Goal: Information Seeking & Learning: Learn about a topic

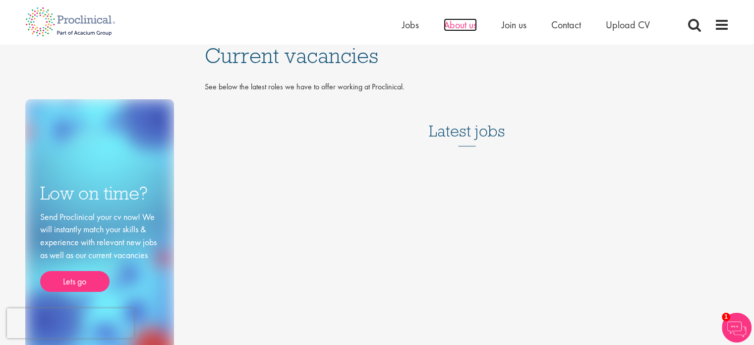
click at [462, 21] on span "About us" at bounding box center [460, 24] width 33 height 13
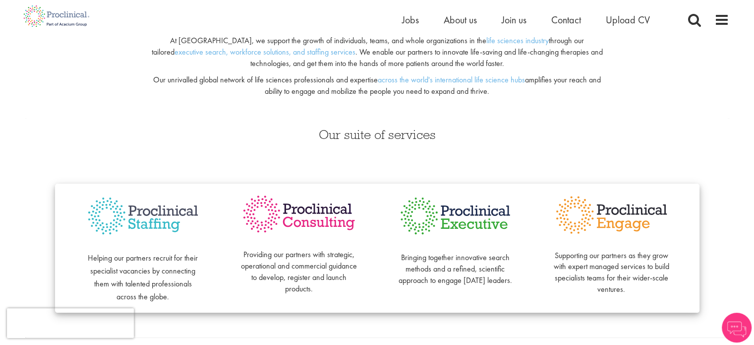
scroll to position [149, 0]
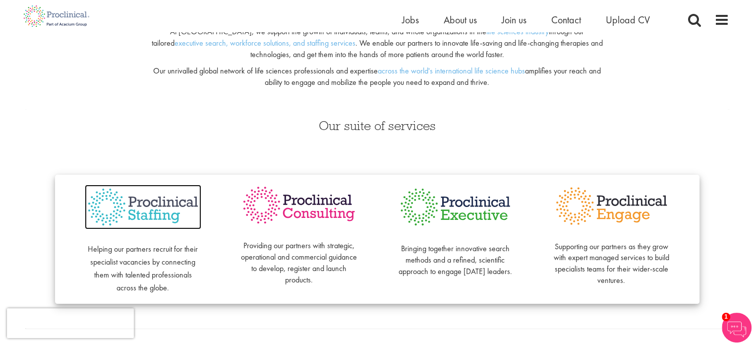
click at [163, 208] on img at bounding box center [143, 206] width 117 height 45
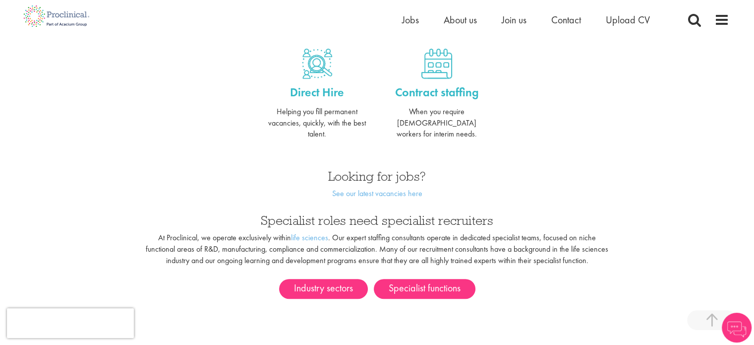
scroll to position [446, 0]
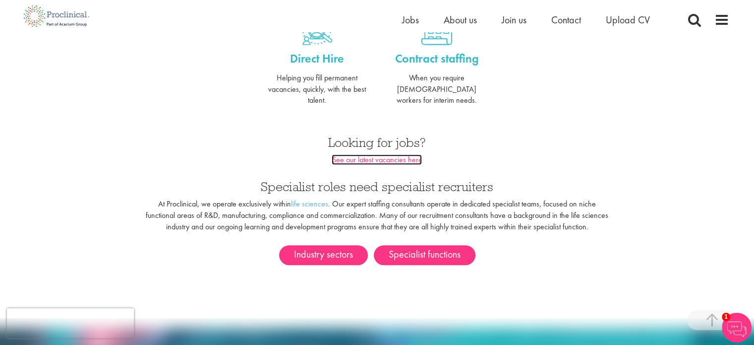
click at [360, 154] on link "See our latest vacancies here" at bounding box center [377, 159] width 90 height 10
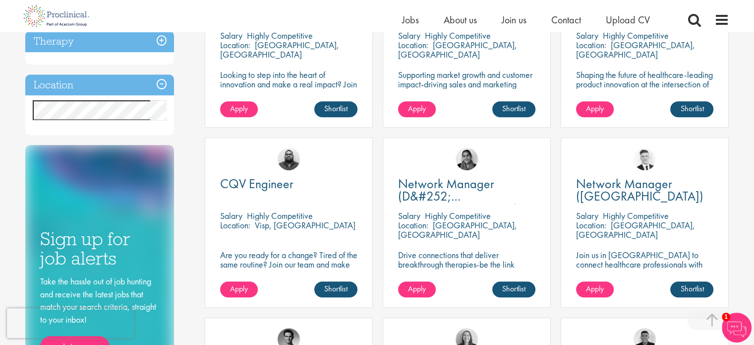
scroll to position [99, 0]
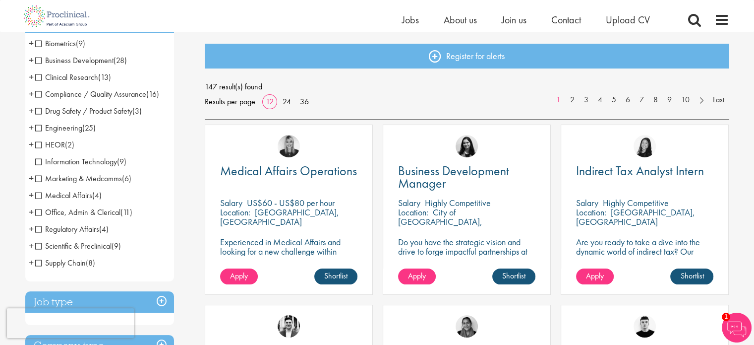
click at [39, 79] on span "Clinical Research" at bounding box center [66, 77] width 63 height 10
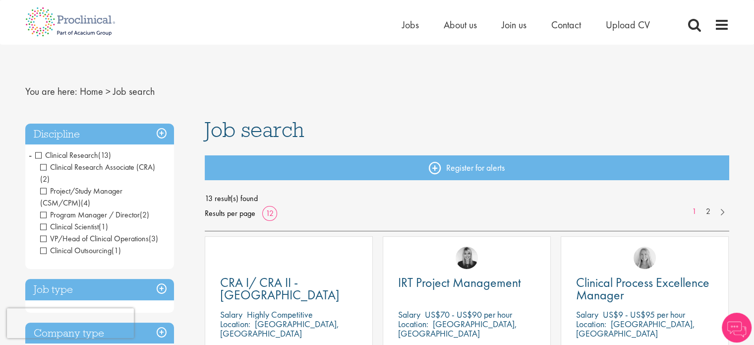
click at [44, 233] on span "VP/Head of Clinical Operations" at bounding box center [94, 238] width 109 height 10
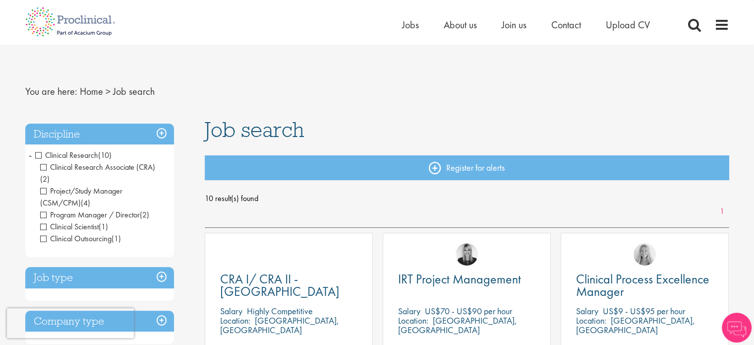
click at [43, 209] on span "Program Manager / Director" at bounding box center [90, 214] width 100 height 10
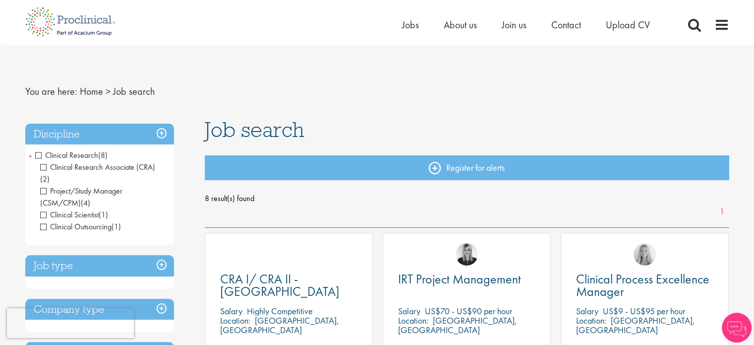
click at [43, 165] on span "Clinical Research Associate (CRA)" at bounding box center [97, 167] width 115 height 10
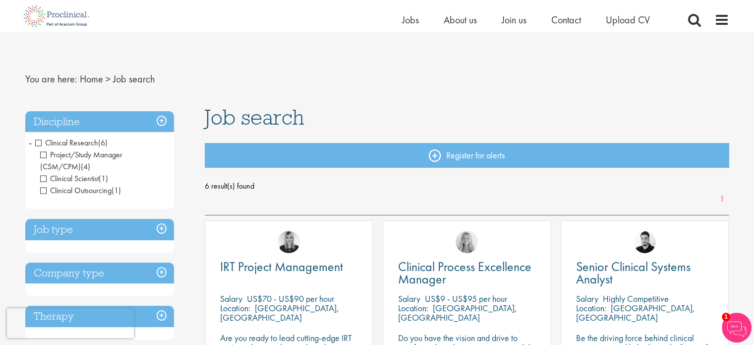
scroll to position [50, 0]
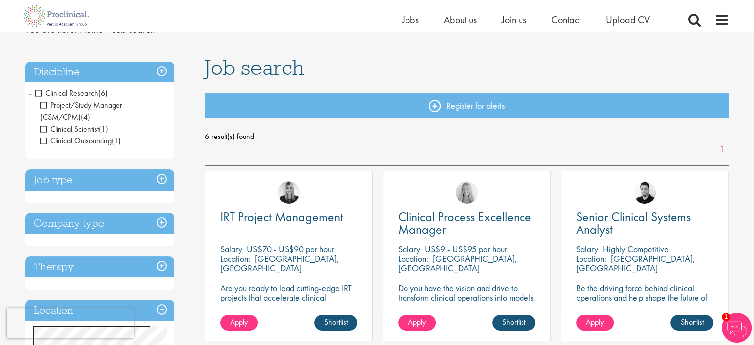
click at [159, 178] on h3 "Job type" at bounding box center [99, 179] width 149 height 21
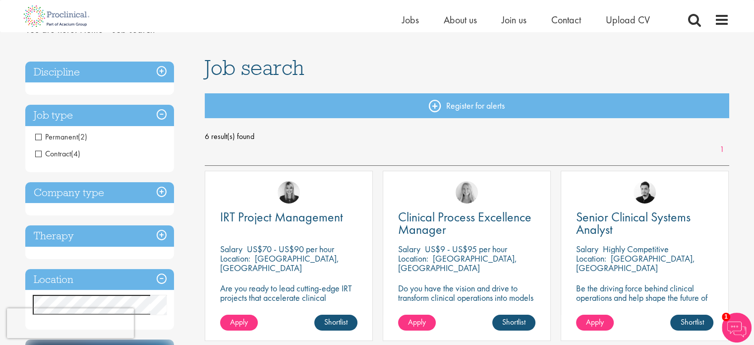
click at [37, 137] on span "Permanent" at bounding box center [56, 136] width 43 height 10
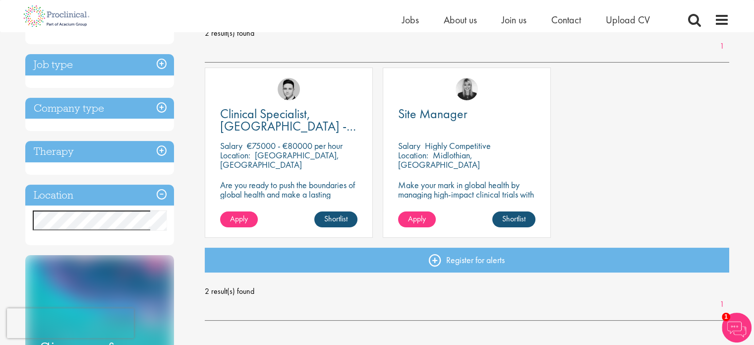
scroll to position [149, 0]
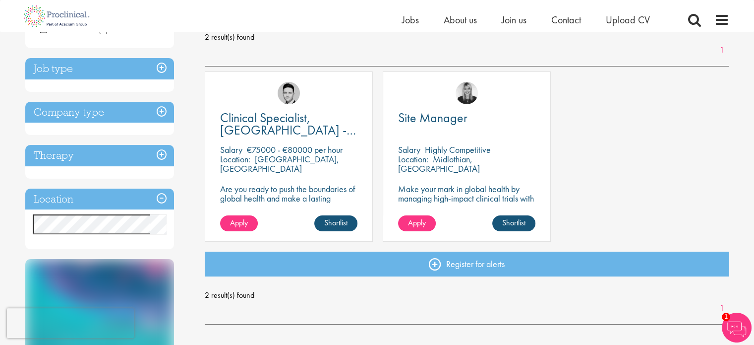
click at [157, 156] on h3 "Therapy" at bounding box center [99, 155] width 149 height 21
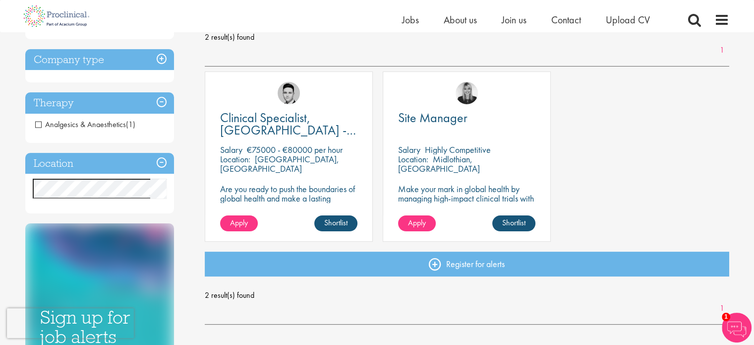
click at [161, 163] on h3 "Location" at bounding box center [99, 163] width 149 height 21
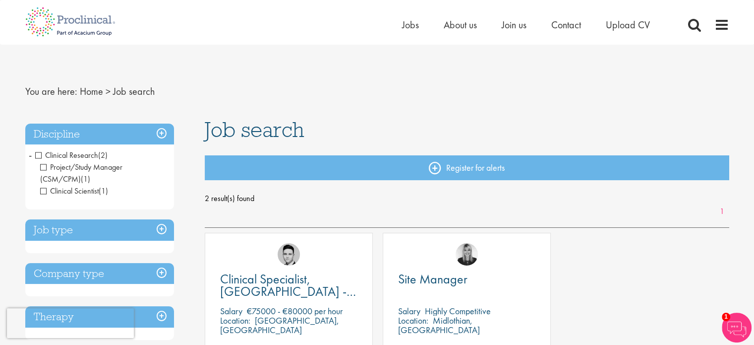
click at [38, 155] on span "Clinical Research" at bounding box center [66, 155] width 63 height 10
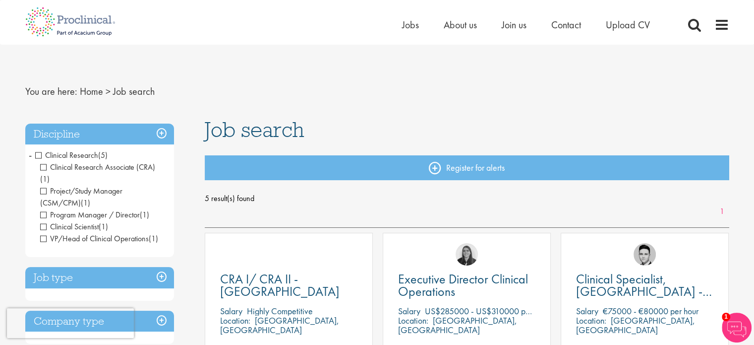
click at [43, 233] on span "VP/Head of Clinical Operations" at bounding box center [94, 238] width 109 height 10
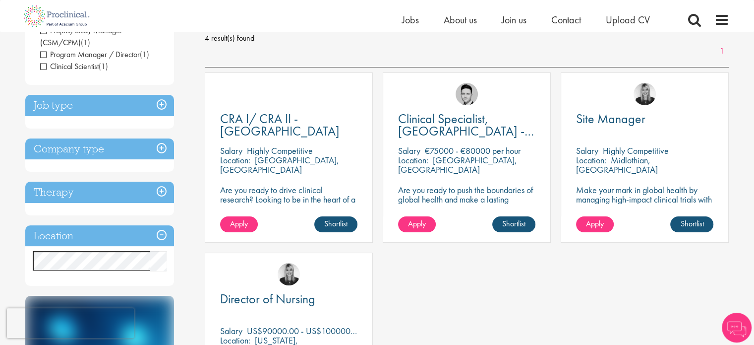
scroll to position [149, 0]
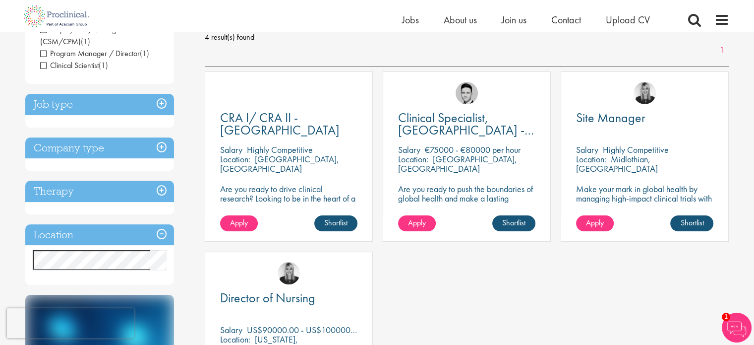
click at [159, 94] on h3 "Job type" at bounding box center [99, 104] width 149 height 21
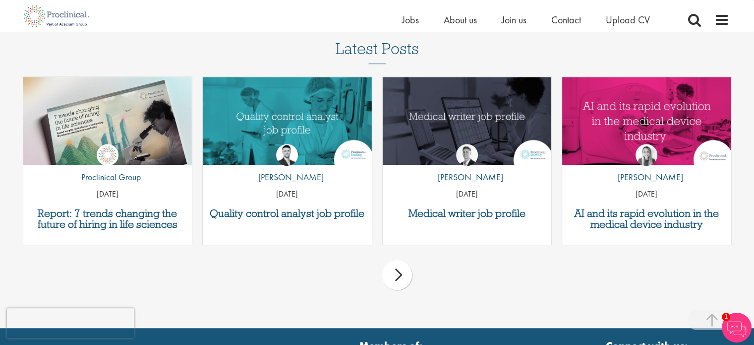
scroll to position [645, 0]
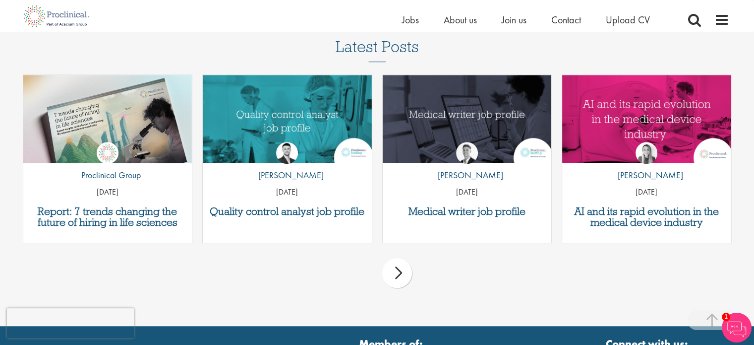
click at [402, 271] on div "next" at bounding box center [397, 273] width 30 height 30
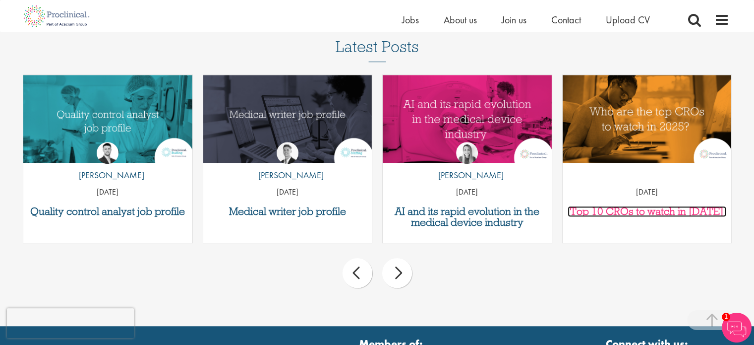
click at [612, 208] on h3 "Top 10 CROs to watch in [DATE]" at bounding box center [647, 211] width 159 height 11
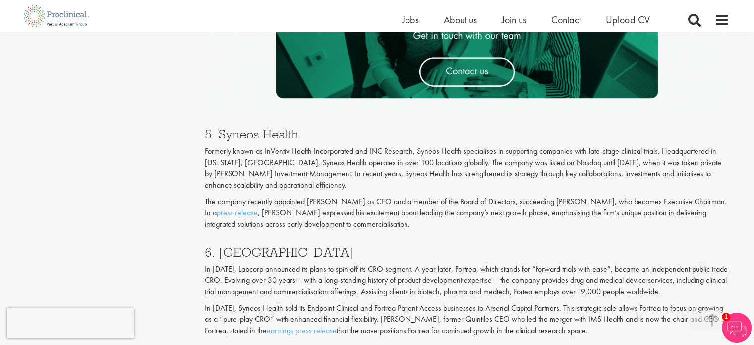
scroll to position [1785, 0]
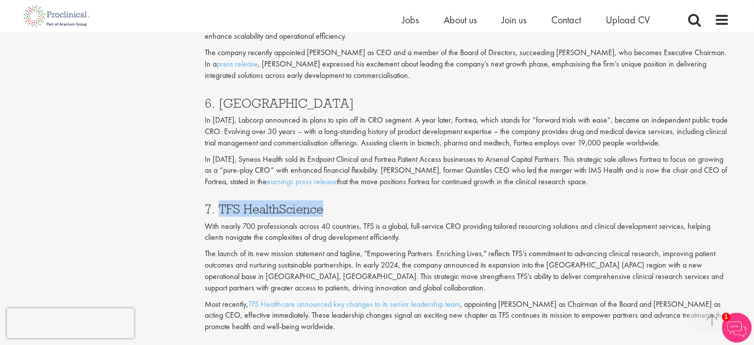
drag, startPoint x: 218, startPoint y: 204, endPoint x: 341, endPoint y: 200, distance: 123.5
click at [341, 200] on div "7. TFS HealthScience With nearly 700 professionals across 40 countries, TFS is …" at bounding box center [466, 264] width 539 height 145
copy h3 "TFS HealthScience"
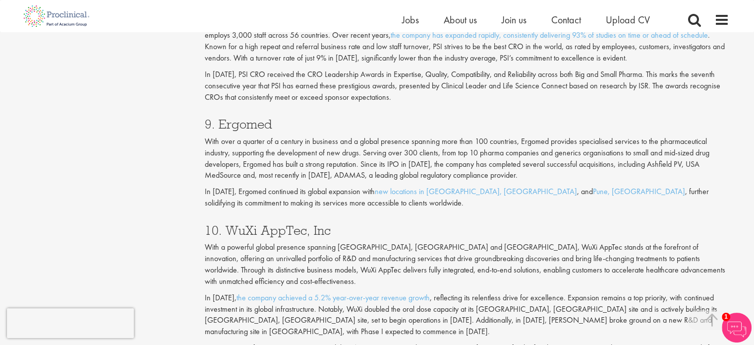
scroll to position [2132, 0]
drag, startPoint x: 218, startPoint y: 122, endPoint x: 275, endPoint y: 124, distance: 56.6
click at [275, 124] on h3 "9. Ergomed" at bounding box center [467, 123] width 525 height 13
copy h3 "Ergomed"
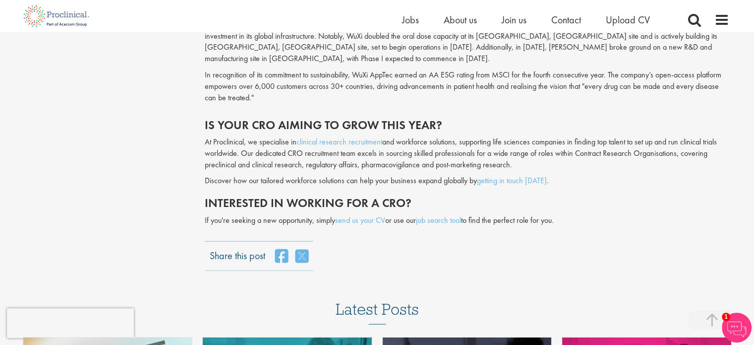
scroll to position [2430, 0]
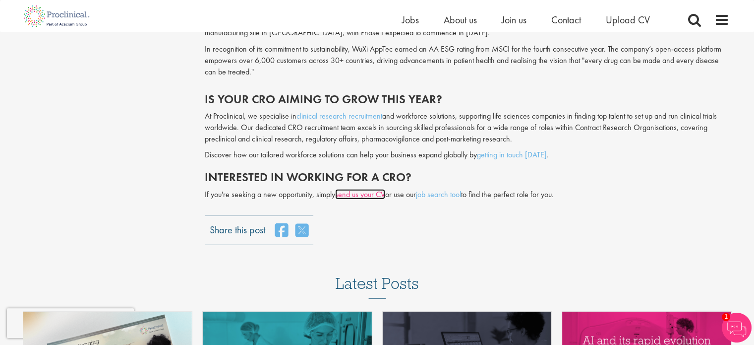
click at [356, 189] on link "send us your CV" at bounding box center [360, 194] width 50 height 10
